Goal: Information Seeking & Learning: Learn about a topic

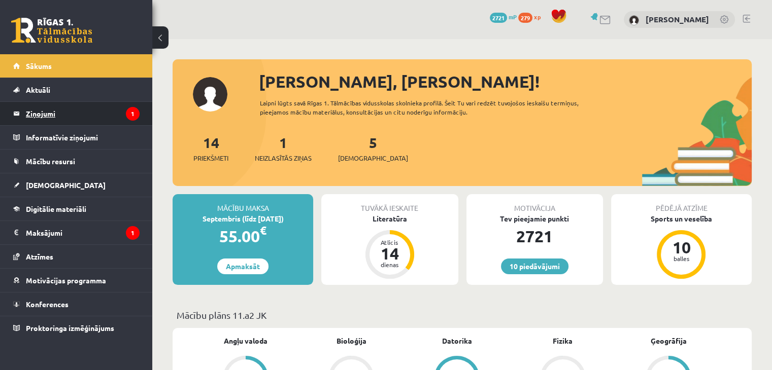
click at [116, 110] on legend "Ziņojumi 1" at bounding box center [83, 113] width 114 height 23
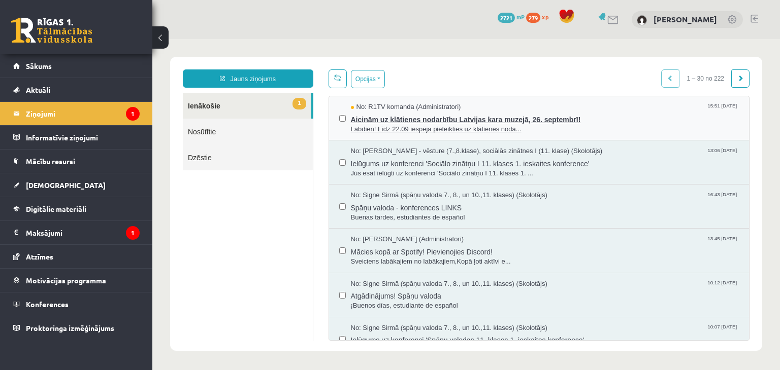
click at [425, 125] on span "Labdien! Līdz 22.09 iespēja pieteikties uz klātienes noda..." at bounding box center [545, 130] width 388 height 10
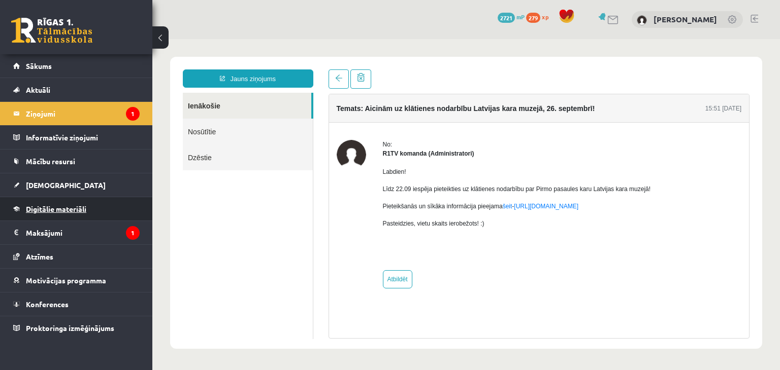
click at [65, 210] on span "Digitālie materiāli" at bounding box center [56, 209] width 60 height 9
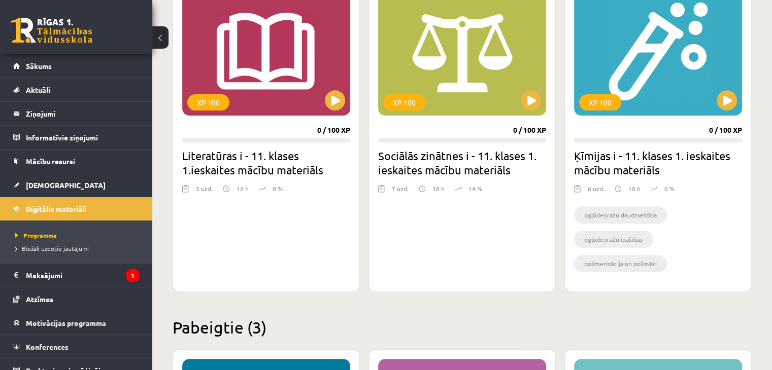
scroll to position [304, 0]
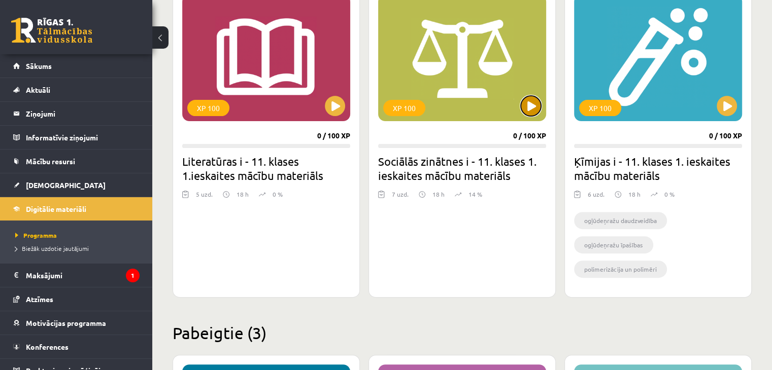
click at [538, 103] on button at bounding box center [531, 106] width 20 height 20
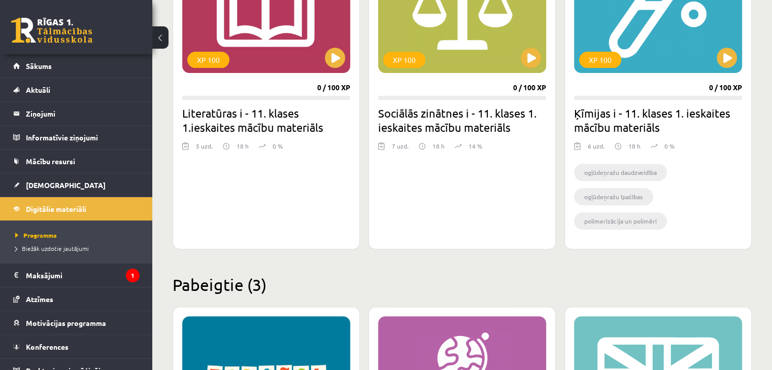
scroll to position [355, 0]
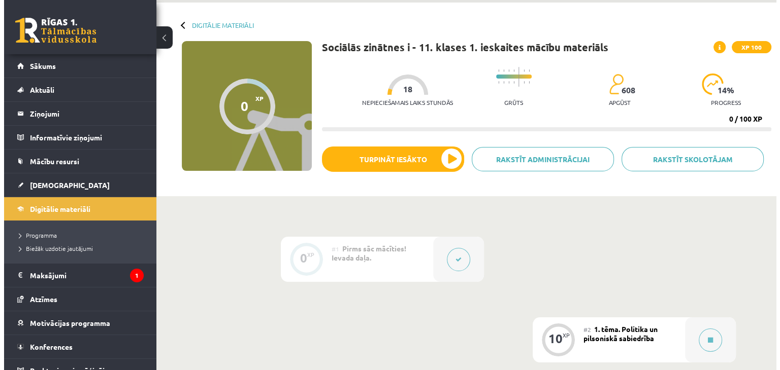
scroll to position [254, 0]
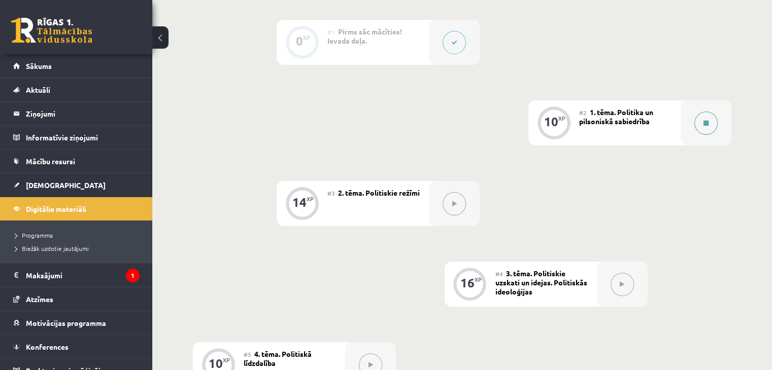
click at [713, 124] on button at bounding box center [705, 123] width 23 height 23
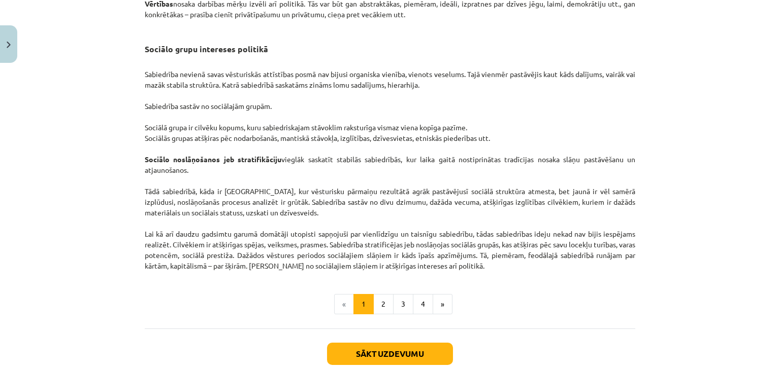
scroll to position [1522, 0]
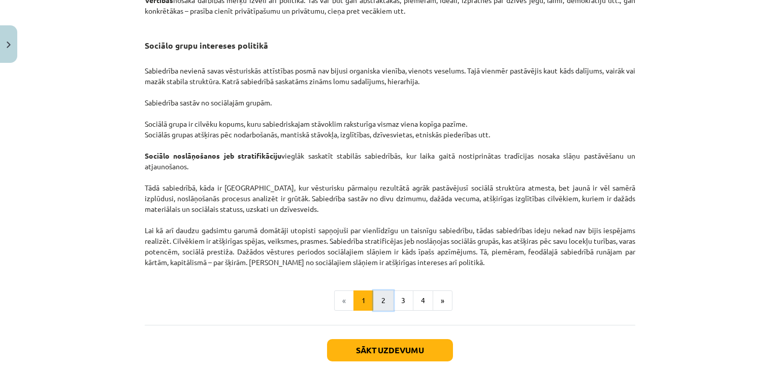
click at [384, 311] on button "2" at bounding box center [383, 301] width 20 height 20
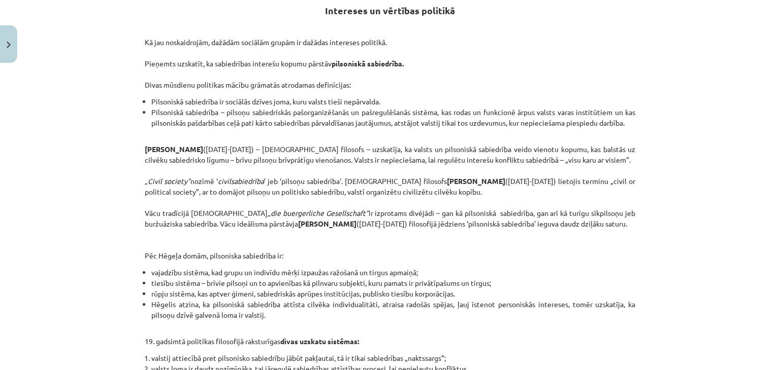
scroll to position [181, 0]
